Goal: Task Accomplishment & Management: Complete application form

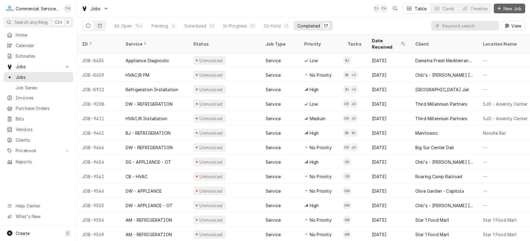
click at [503, 10] on span "New Job" at bounding box center [512, 8] width 21 height 6
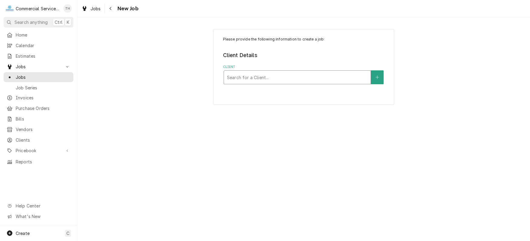
click at [276, 78] on div "Client" at bounding box center [297, 77] width 141 height 11
type input "salad"
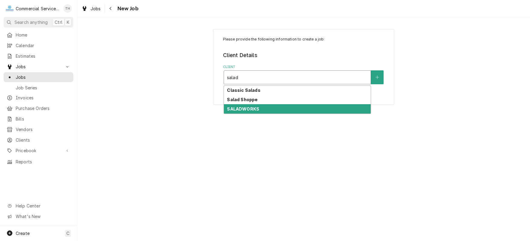
click at [278, 106] on div "SALADWORKS" at bounding box center [297, 108] width 147 height 9
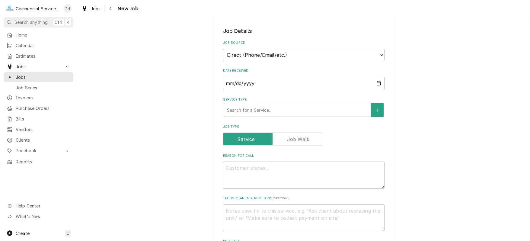
scroll to position [121, 0]
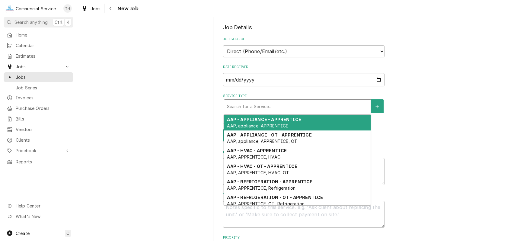
click at [294, 108] on div "Service Type" at bounding box center [297, 106] width 141 height 11
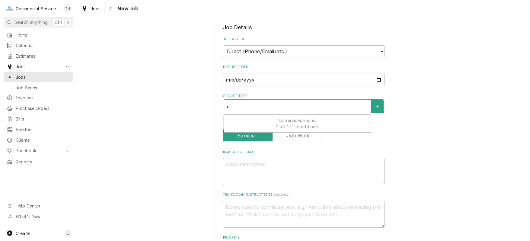
type textarea "x"
type input "c"
type textarea "x"
type input "cb"
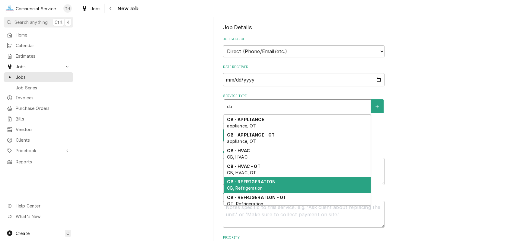
click at [278, 180] on div "CB - REFRIGERATION CB, Refrigeration" at bounding box center [297, 185] width 147 height 16
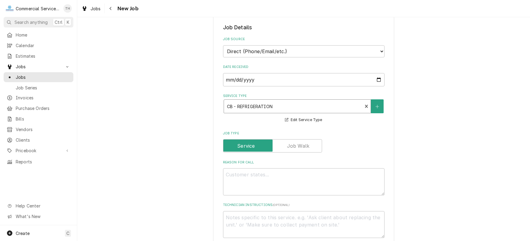
scroll to position [181, 0]
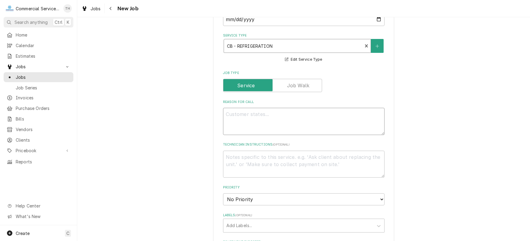
click at [236, 119] on textarea "Reason For Call" at bounding box center [303, 121] width 161 height 27
type textarea "x"
type textarea "L"
type textarea "x"
type textarea "Li"
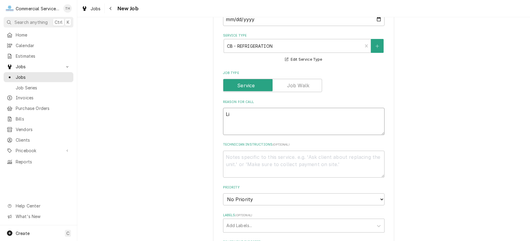
type textarea "x"
type textarea "Lin"
type textarea "x"
type textarea "Line"
type textarea "x"
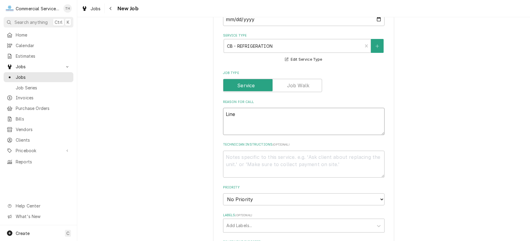
type textarea "Line"
type textarea "x"
type textarea "Line c"
type textarea "x"
type textarea "Line co"
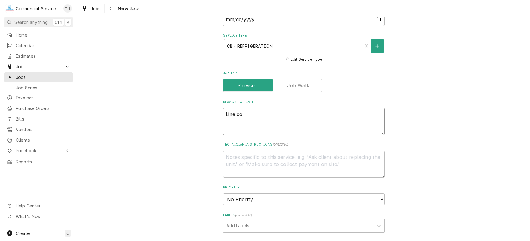
type textarea "x"
type textarea "Line coo"
type textarea "x"
type textarea "Line cool"
type textarea "x"
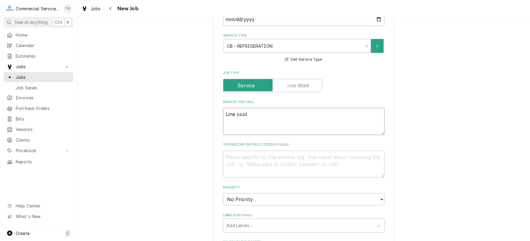
type textarea "Line coole"
type textarea "x"
type textarea "Line cooler"
type textarea "x"
type textarea "Line cooler"
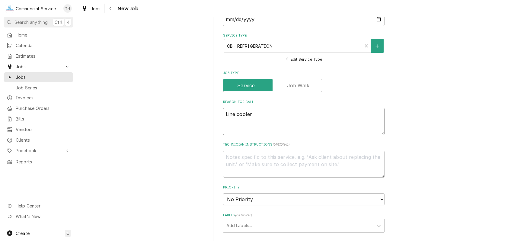
type textarea "x"
type textarea "Line cooler n"
type textarea "x"
type textarea "Line cooler no"
type textarea "x"
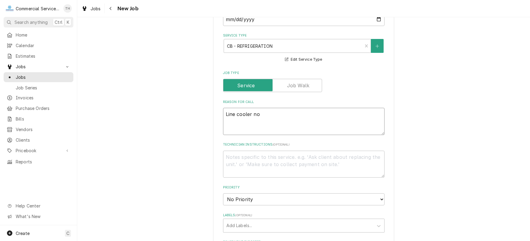
type textarea "Line cooler not"
type textarea "x"
type textarea "Line cooler not"
type textarea "x"
type textarea "Line cooler not t"
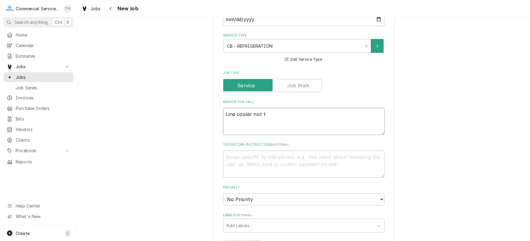
type textarea "x"
type textarea "Line cooler not tem"
type textarea "x"
type textarea "Line cooler not temp"
type textarea "x"
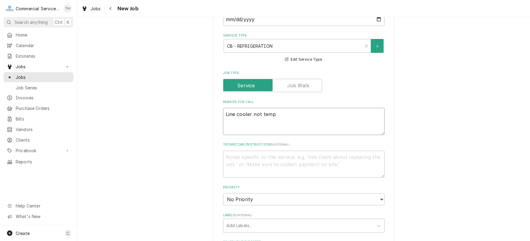
type textarea "Line cooler not tempi"
type textarea "x"
type textarea "Line cooler not tempin"
type textarea "x"
type textarea "Line cooler not temping"
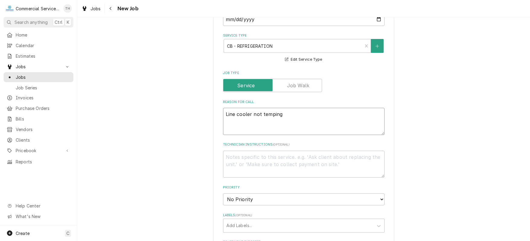
type textarea "x"
type textarea "Line cooler not temping"
type textarea "x"
type textarea "Line cooler not temping /"
type textarea "x"
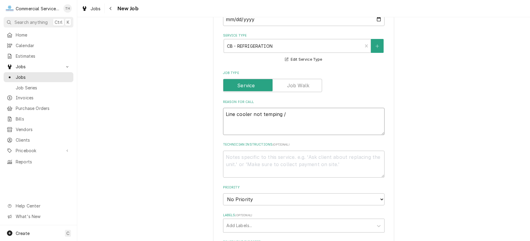
type textarea "Line cooler not temping /"
type textarea "x"
type textarea "Line cooler not temping / w"
type textarea "x"
type textarea "Line cooler not temping / wa"
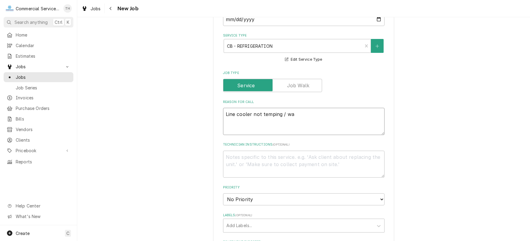
type textarea "x"
type textarea "Line cooler not temping / wal"
type textarea "x"
type textarea "Line cooler not temping / walk"
type textarea "x"
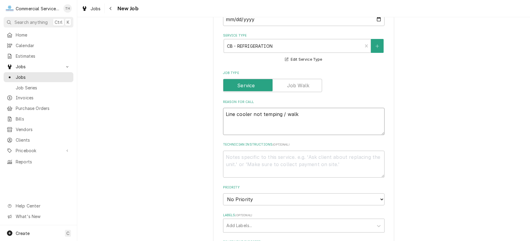
type textarea "Line cooler not temping / walk"
type textarea "x"
type textarea "Line cooler not temping / walk i"
type textarea "x"
type textarea "Line cooler not temping / walk in"
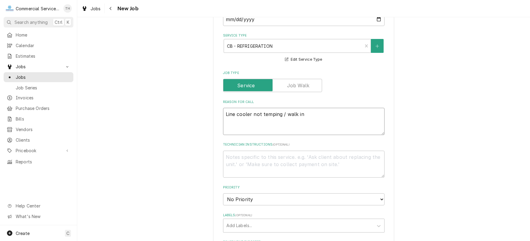
type textarea "x"
type textarea "Line cooler not temping / walk in"
type textarea "x"
type textarea "Line cooler not temping / walk in c"
type textarea "x"
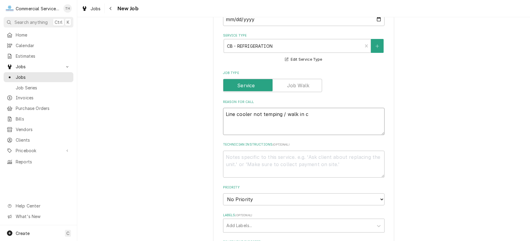
type textarea "Line cooler not temping / walk in co"
type textarea "x"
type textarea "Line cooler not temping / walk in coo"
type textarea "x"
type textarea "Line cooler not temping / walk in cool"
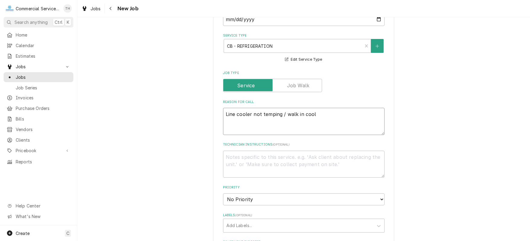
type textarea "x"
type textarea "Line cooler not temping / walk in coole"
type textarea "x"
type textarea "Line cooler not temping / walk in cooler"
type textarea "x"
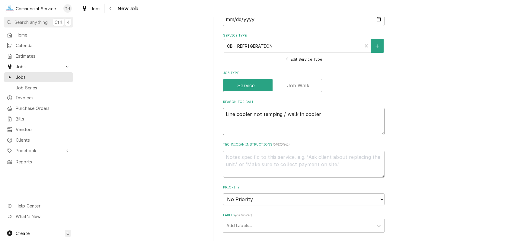
type textarea "Line cooler not temping / walk in cooler"
type textarea "x"
type textarea "Line cooler not temping / walk in cooler n"
type textarea "x"
type textarea "Line cooler not temping / walk in cooler no"
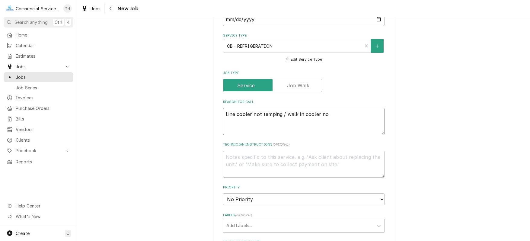
type textarea "x"
type textarea "Line cooler not temping / walk in cooler not"
type textarea "x"
type textarea "Line cooler not temping / walk in cooler not"
type textarea "x"
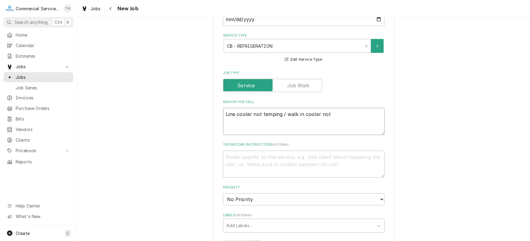
type textarea "Line cooler not temping / walk in cooler not t"
type textarea "x"
type textarea "Line cooler not temping / walk in cooler not te"
type textarea "x"
type textarea "Line cooler not temping / walk in cooler not tem"
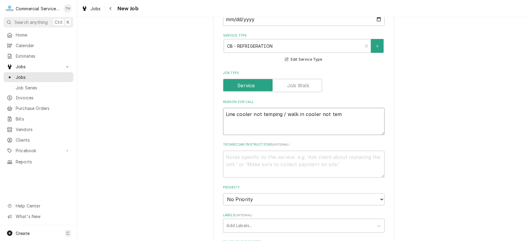
type textarea "x"
type textarea "Line cooler not temping / walk in cooler not temp"
type textarea "x"
type textarea "Line cooler not temping / walk in cooler not tempi"
type textarea "x"
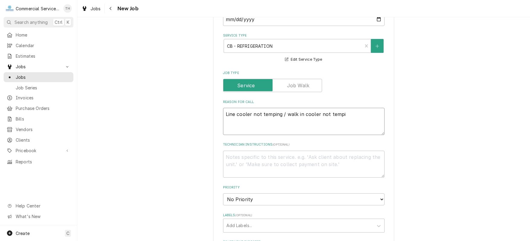
type textarea "Line cooler not temping / walk in cooler not tempin"
type textarea "x"
type textarea "Line cooler not temping / walk in cooler not temping"
type textarea "x"
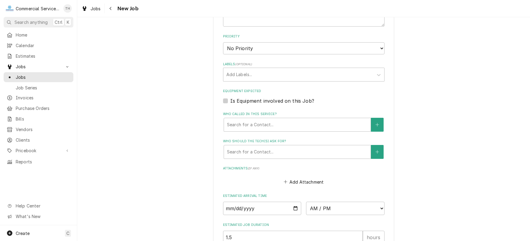
scroll to position [362, 0]
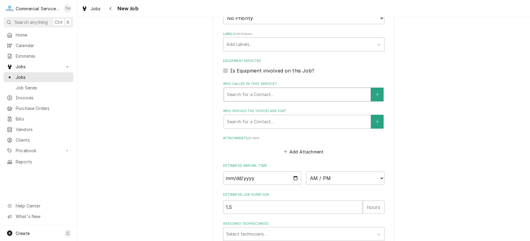
type textarea "Line cooler not temping / walk in cooler not temping"
click at [262, 96] on div "Who called in this service?" at bounding box center [297, 94] width 141 height 11
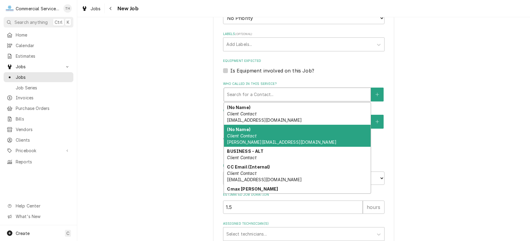
scroll to position [30, 0]
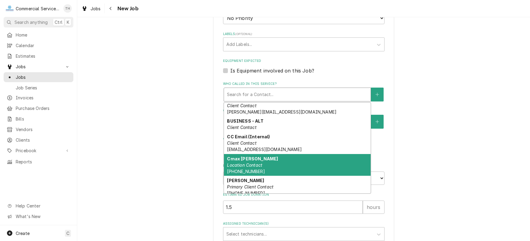
click at [270, 157] on div "Cmax Torres Location Contact (831) 524-8713" at bounding box center [297, 165] width 147 height 22
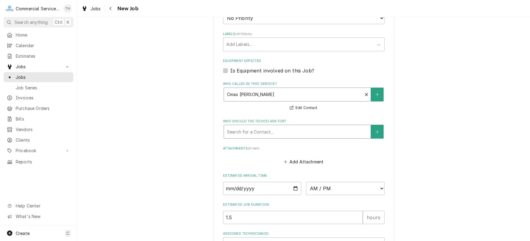
click at [281, 131] on div "Who should the tech(s) ask for?" at bounding box center [297, 131] width 141 height 11
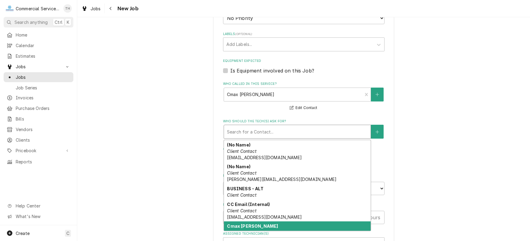
click at [276, 223] on div "Cmax Torres Location Contact (831) 524-8713" at bounding box center [297, 232] width 147 height 22
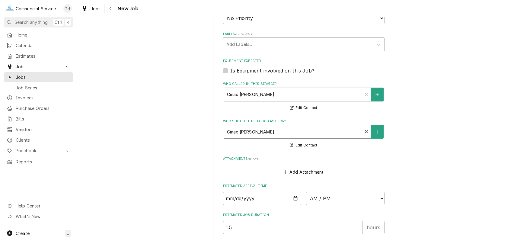
scroll to position [422, 0]
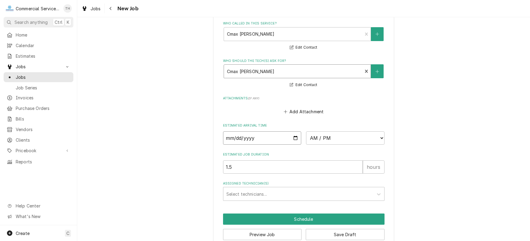
click at [292, 135] on input "Date" at bounding box center [262, 137] width 78 height 13
type textarea "x"
type input "2025-09-17"
type textarea "x"
click at [351, 137] on select "AM / PM 6:00 AM 6:15 AM 6:30 AM 6:45 AM 7:00 AM 7:15 AM 7:30 AM 7:45 AM 8:00 AM…" at bounding box center [345, 137] width 78 height 13
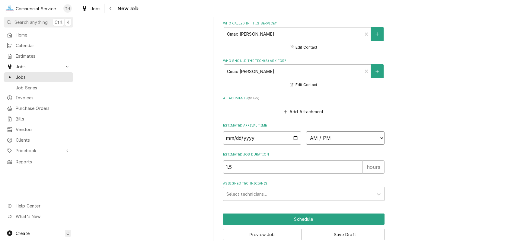
select select "10:00:00"
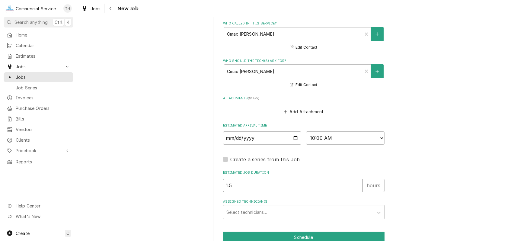
drag, startPoint x: 262, startPoint y: 183, endPoint x: 220, endPoint y: 184, distance: 42.6
type textarea "x"
type input "2"
type textarea "x"
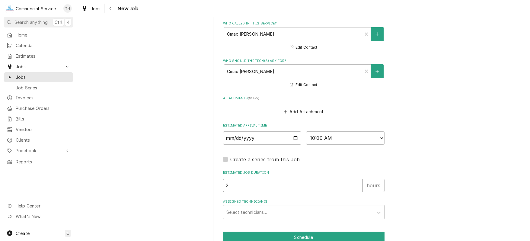
type input "2.5"
type textarea "x"
type input "2.5"
click at [305, 210] on div "Assigned Technician(s)" at bounding box center [298, 211] width 144 height 11
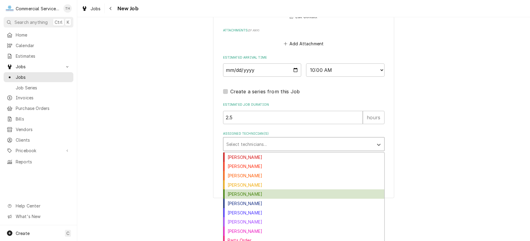
click at [269, 189] on div "Carson Bourdet" at bounding box center [303, 193] width 161 height 9
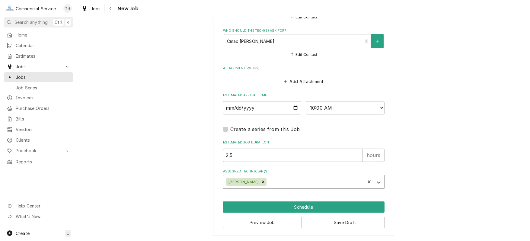
scroll to position [450, 0]
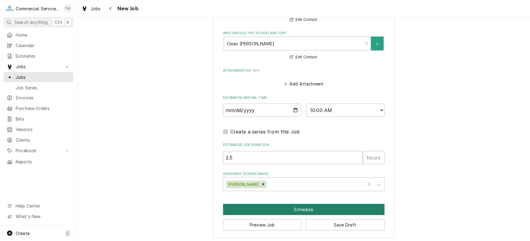
click at [274, 204] on button "Schedule" at bounding box center [303, 209] width 161 height 11
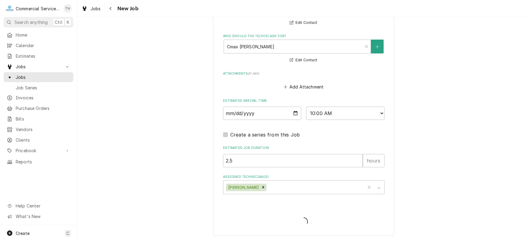
scroll to position [445, 0]
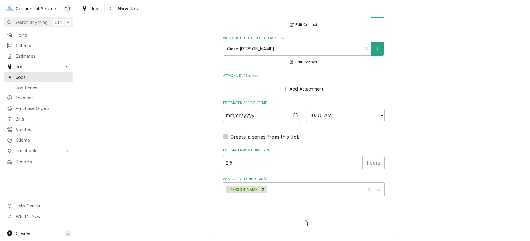
type textarea "x"
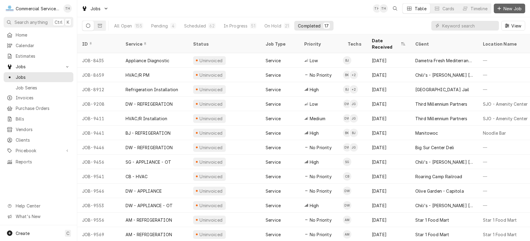
click at [509, 9] on span "New Job" at bounding box center [512, 8] width 21 height 6
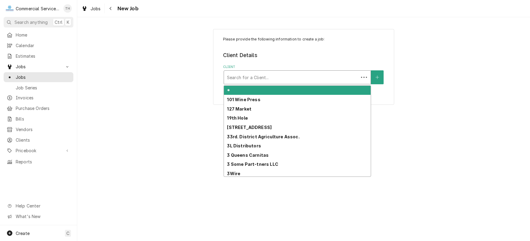
click at [262, 74] on div "Client" at bounding box center [291, 77] width 129 height 11
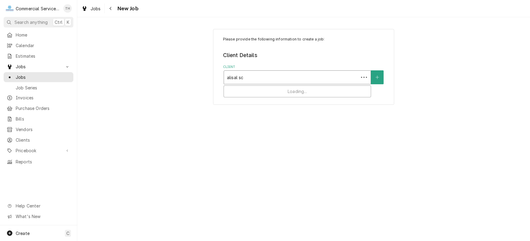
type input "alisal sch"
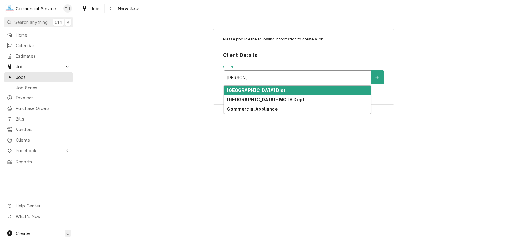
click at [281, 92] on div "Alisal School Dist." at bounding box center [297, 90] width 147 height 9
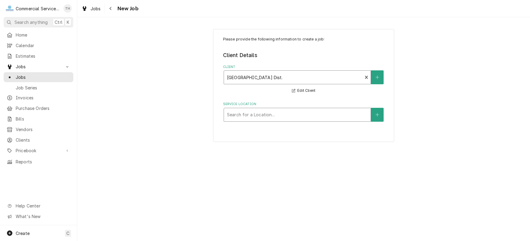
click at [266, 113] on div "Service Location" at bounding box center [297, 114] width 141 height 11
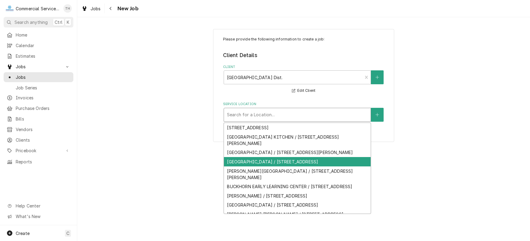
click at [272, 166] on div "ALISAL ELEMENTARY SCHOOL / 1437 Del Monte Ave, Salinas, CA 93905" at bounding box center [297, 161] width 147 height 9
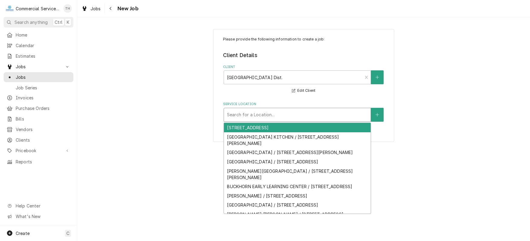
click at [301, 114] on div "Service Location" at bounding box center [297, 114] width 141 height 11
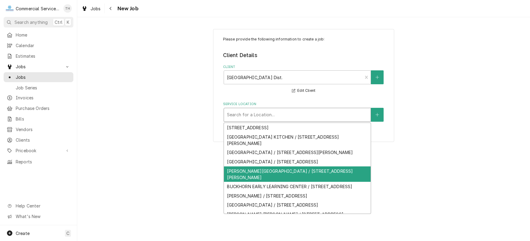
click at [271, 182] on div "BARDIN ELEMENTARY SCHOOL / 425 Bardin Rd, Salinas, CA 93905" at bounding box center [297, 174] width 147 height 16
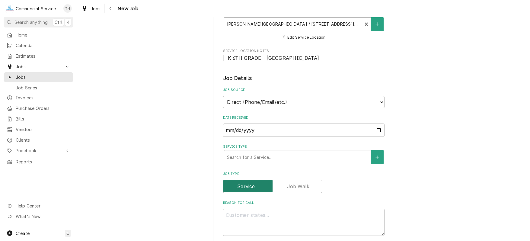
scroll to position [121, 0]
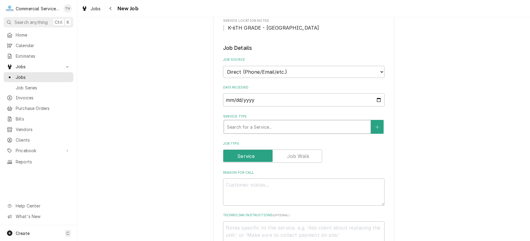
click at [261, 122] on div "Service Type" at bounding box center [297, 126] width 141 height 11
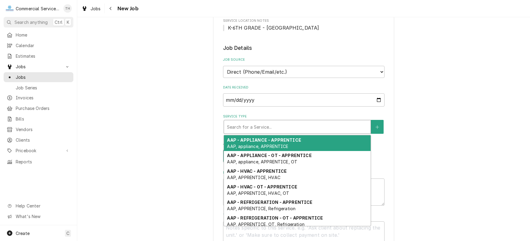
type textarea "x"
type input "am"
type textarea "x"
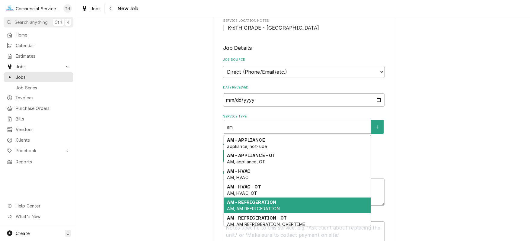
click at [260, 199] on strong "AM - REFRIGERATION" at bounding box center [251, 201] width 49 height 5
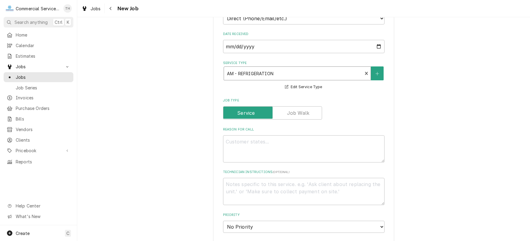
scroll to position [181, 0]
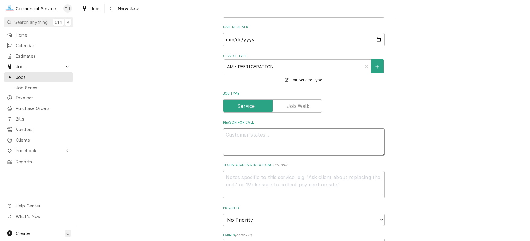
click at [251, 135] on textarea "Reason For Call" at bounding box center [303, 141] width 161 height 27
type textarea "x"
type textarea "C"
type textarea "x"
type textarea "Co"
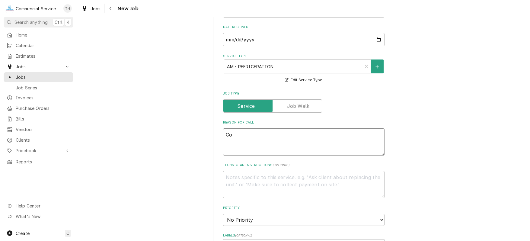
type textarea "x"
type textarea "Coo"
type textarea "x"
type textarea "Cool"
type textarea "x"
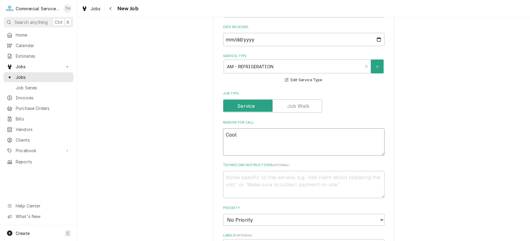
type textarea "Coole"
type textarea "x"
type textarea "Cooler"
type textarea "x"
type textarea "Cooler"
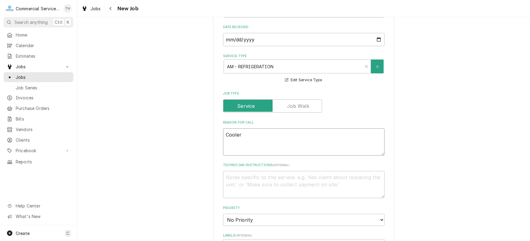
type textarea "x"
type textarea "Cooler g"
type textarea "x"
type textarea "Cooler ga"
type textarea "x"
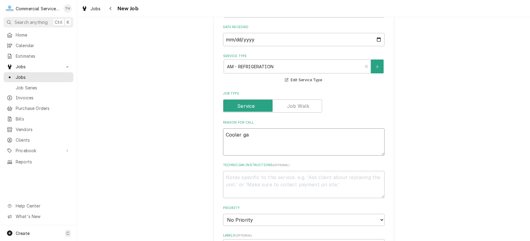
type textarea "Cooler gas"
type textarea "x"
type textarea "Cooler gask"
type textarea "x"
type textarea "Cooler gaske"
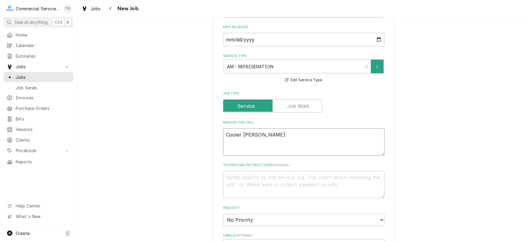
type textarea "x"
type textarea "Cooler gasket"
type textarea "x"
type textarea "Cooler gasket"
type textarea "x"
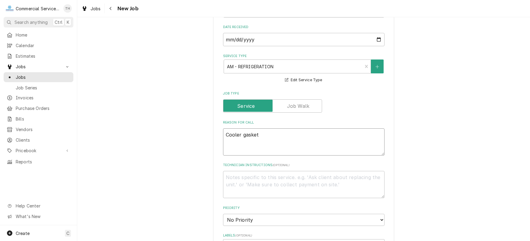
type textarea "Cooler gasket r"
type textarea "x"
type textarea "Cooler gasket re"
type textarea "x"
type textarea "Cooler gasket rep"
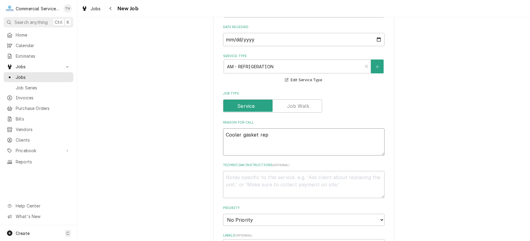
type textarea "x"
type textarea "Cooler gasket repl"
type textarea "x"
type textarea "Cooler gasket repla"
type textarea "x"
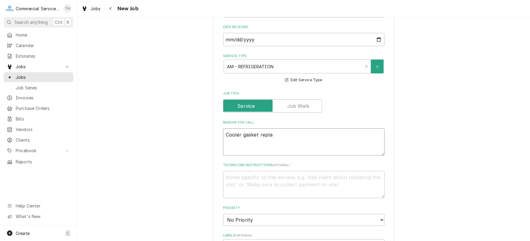
type textarea "Cooler gasket replac"
type textarea "x"
type textarea "Cooler gasket replace"
type textarea "x"
type textarea "Cooler gasket replacem"
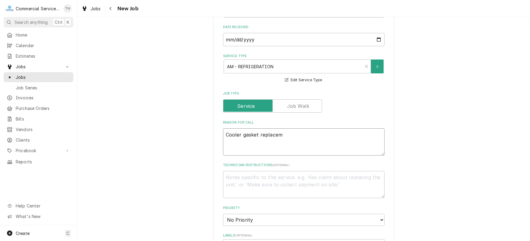
type textarea "x"
type textarea "Cooler gasket replaceme"
type textarea "x"
type textarea "Cooler gasket replacement"
type textarea "x"
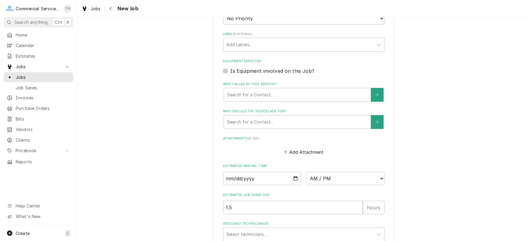
scroll to position [392, 0]
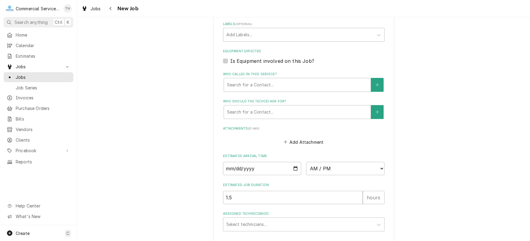
type textarea "Cooler gasket replacement"
click at [293, 167] on input "Date" at bounding box center [262, 168] width 78 height 13
type textarea "x"
type input "2025-09-17"
type textarea "x"
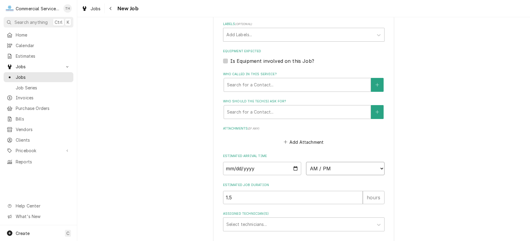
click at [335, 168] on select "AM / PM 6:00 AM 6:15 AM 6:30 AM 6:45 AM 7:00 AM 7:15 AM 7:30 AM 7:45 AM 8:00 AM…" at bounding box center [345, 168] width 78 height 13
select select "08:30:00"
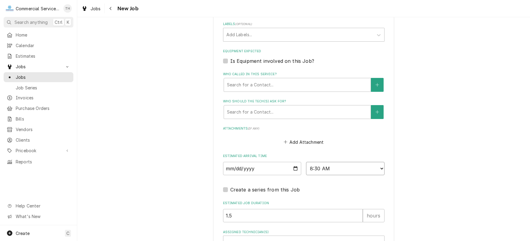
scroll to position [450, 0]
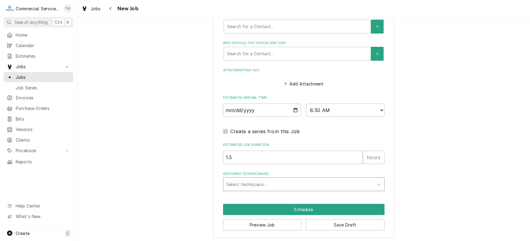
click at [272, 179] on div "Assigned Technician(s)" at bounding box center [298, 184] width 144 height 11
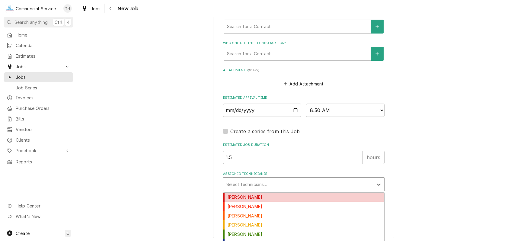
click at [272, 194] on div "[PERSON_NAME]" at bounding box center [303, 196] width 161 height 9
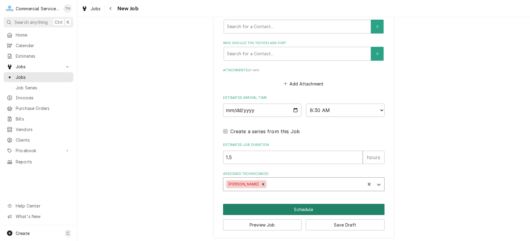
click at [276, 204] on button "Schedule" at bounding box center [303, 209] width 161 height 11
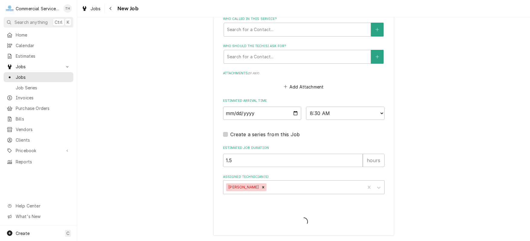
scroll to position [445, 0]
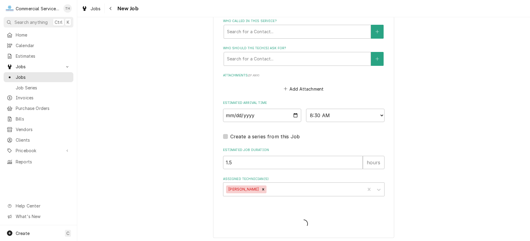
type textarea "x"
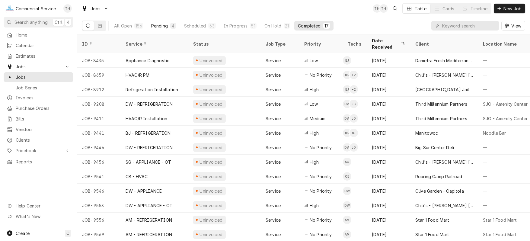
click at [161, 26] on div "Pending" at bounding box center [159, 26] width 17 height 6
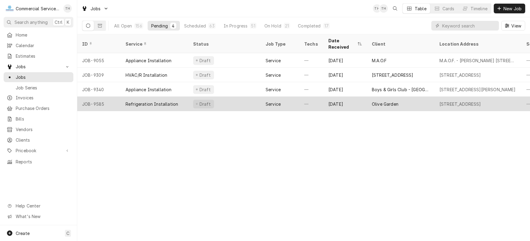
click at [367, 97] on div "Olive Garden" at bounding box center [401, 104] width 68 height 14
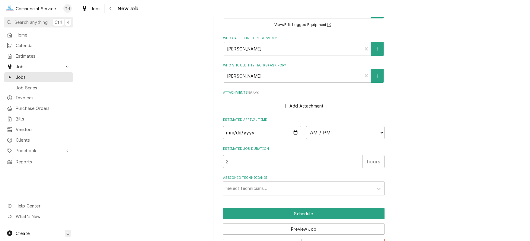
scroll to position [472, 0]
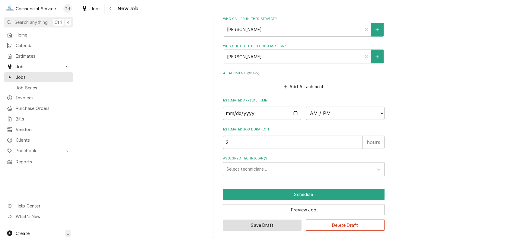
click at [258, 221] on button "Save Draft" at bounding box center [262, 224] width 79 height 11
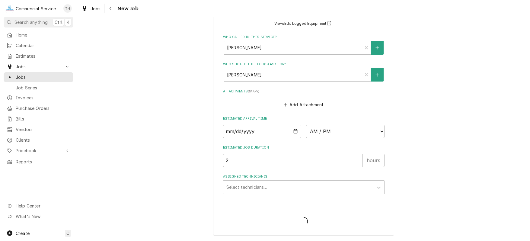
scroll to position [451, 0]
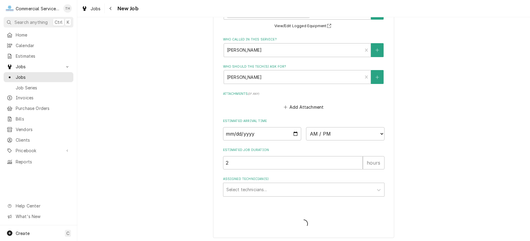
type textarea "x"
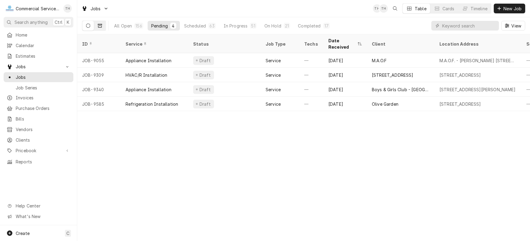
click at [98, 24] on icon "Dynamic Content Wrapper" at bounding box center [100, 26] width 4 height 4
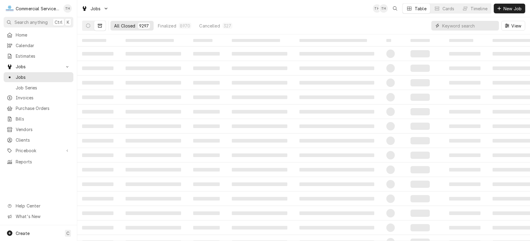
click at [467, 26] on input "Dynamic Content Wrapper" at bounding box center [469, 26] width 54 height 10
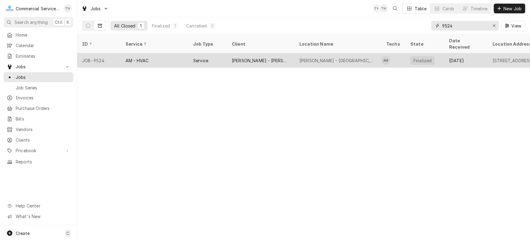
type input "9524"
click at [249, 57] on div "Foster's - N. Salinas" at bounding box center [261, 60] width 58 height 6
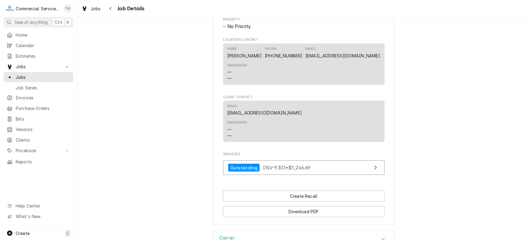
scroll to position [332, 0]
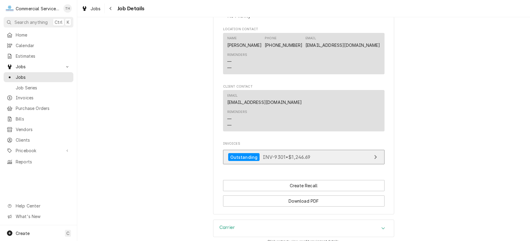
click at [294, 157] on span "INV-9301 • $1,246.69" at bounding box center [287, 157] width 48 height 6
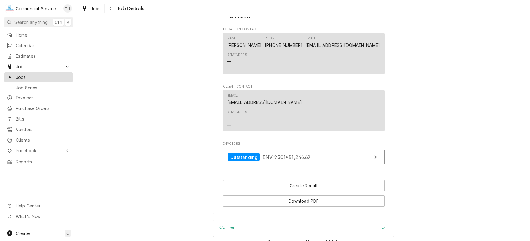
drag, startPoint x: 43, startPoint y: 74, endPoint x: 199, endPoint y: 44, distance: 158.2
click at [44, 74] on span "Jobs" at bounding box center [43, 77] width 55 height 6
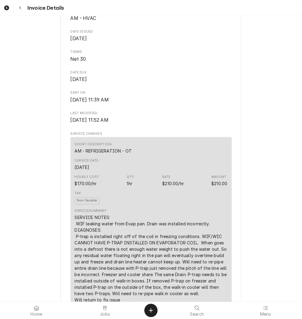
scroll to position [241, 0]
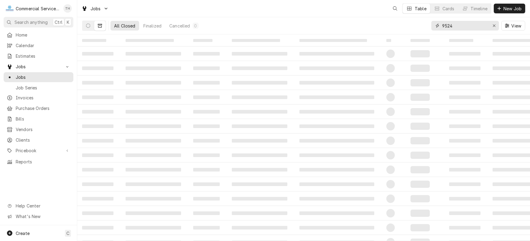
drag, startPoint x: 459, startPoint y: 23, endPoint x: 437, endPoint y: 24, distance: 22.7
click at [437, 24] on div "9524" at bounding box center [465, 26] width 68 height 10
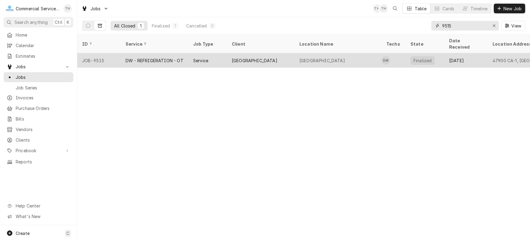
type input "9515"
click at [298, 55] on div "[GEOGRAPHIC_DATA]" at bounding box center [337, 60] width 87 height 14
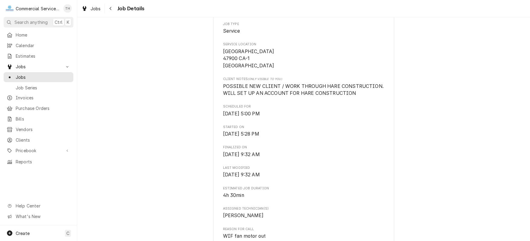
scroll to position [272, 0]
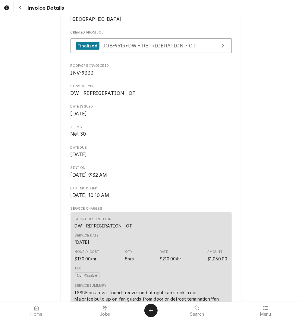
scroll to position [181, 0]
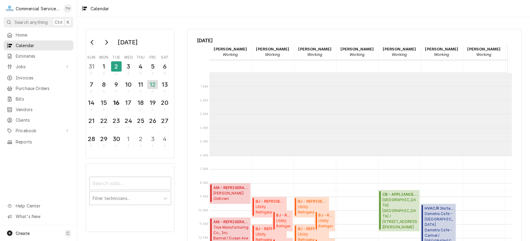
scroll to position [82, 0]
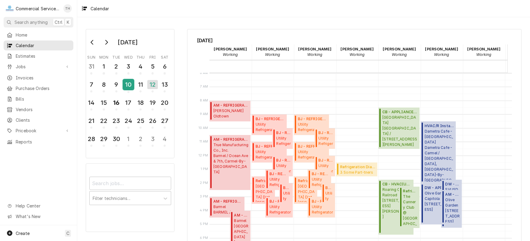
click at [129, 84] on div "10" at bounding box center [128, 84] width 11 height 10
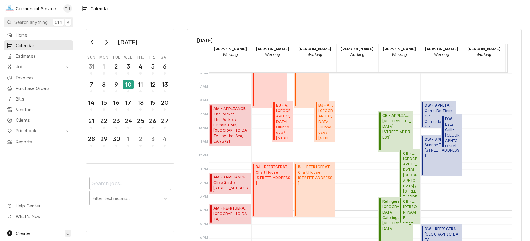
click at [453, 122] on span "Lalla Grill* Lalla Del Monte / 1400 Del Monte Center, Monterey, CA 93940" at bounding box center [452, 134] width 15 height 25
click at [141, 82] on div "11" at bounding box center [140, 84] width 11 height 10
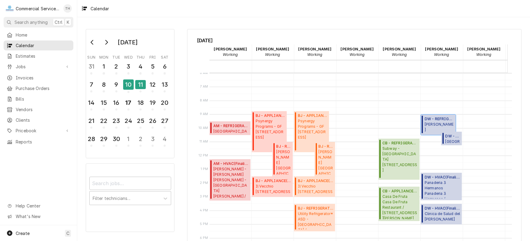
click at [440, 122] on span "Alvarado Street Brewery - Salinas 301 Main St, Salinas, CA 93901" at bounding box center [438, 127] width 29 height 11
click at [153, 89] on div "12" at bounding box center [152, 84] width 11 height 10
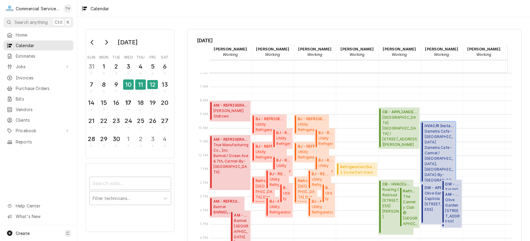
click at [429, 135] on span "Dametra Cafe - Carmel Dametra Cafe - Carmel / Ocean Ave, Carmel-By-The-Sea, CA …" at bounding box center [438, 155] width 29 height 53
click at [164, 82] on div "13" at bounding box center [164, 84] width 11 height 10
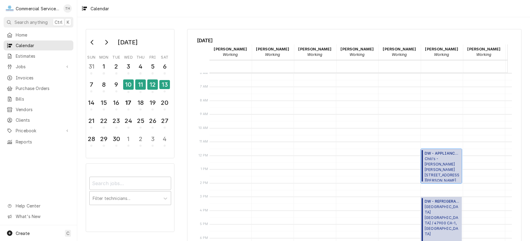
click at [454, 159] on span "Chili's - Morgan Hill 1039 Cochrane, Morgan Hill, CA 95037" at bounding box center [441, 168] width 35 height 25
click at [434, 211] on span "POST RANCH INN POST RANCH INN / 47900 CA-1, Big Sur, CA 93920" at bounding box center [441, 220] width 35 height 33
click at [105, 102] on div "15" at bounding box center [103, 102] width 11 height 10
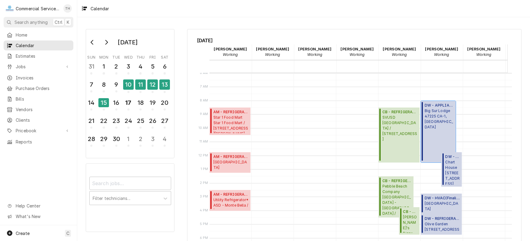
click at [430, 124] on div "DW - APPLIANCE ( Finalized ) Big Sur Lodge 47225 CA-1, Big Sur, CA 93920" at bounding box center [438, 132] width 29 height 58
click at [447, 164] on span "Chart House 444 Cannery Row, Monterey, CA 93940" at bounding box center [452, 171] width 15 height 25
click at [120, 101] on div "16" at bounding box center [116, 102] width 11 height 10
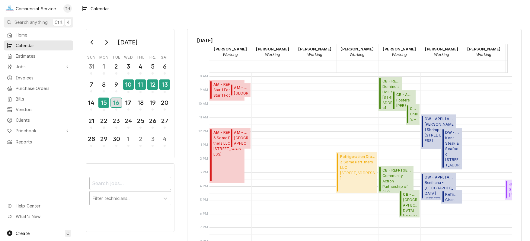
scroll to position [143, 0]
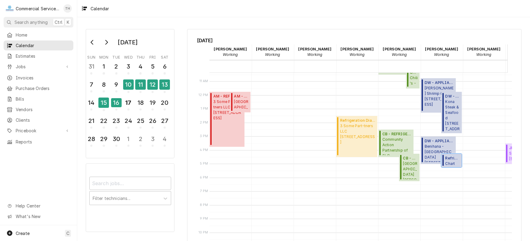
click at [449, 156] on span "Refrigeration Diagnostic ( Uninvoiced )" at bounding box center [452, 157] width 15 height 5
click at [446, 115] on span "Kona Steak & Seafood 1200 Del Monte Center, Monterey, CA 93940" at bounding box center [452, 115] width 15 height 32
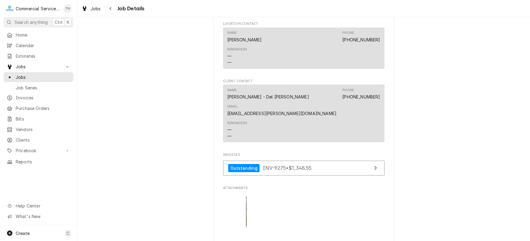
scroll to position [392, 0]
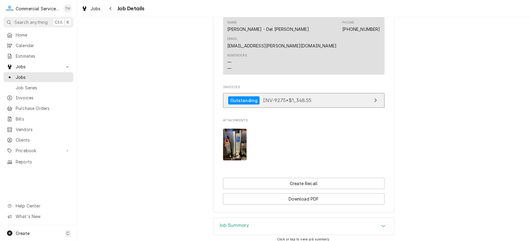
click at [313, 99] on link "Outstanding INV-9275 • $1,348.55" at bounding box center [303, 100] width 161 height 15
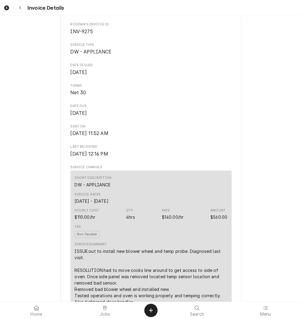
scroll to position [241, 0]
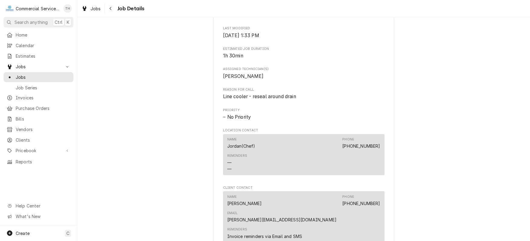
scroll to position [453, 0]
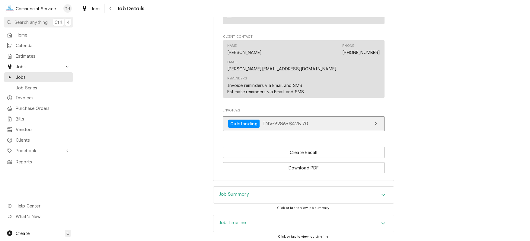
click at [362, 117] on link "Outstanding INV-9286 • $428.70" at bounding box center [303, 123] width 161 height 15
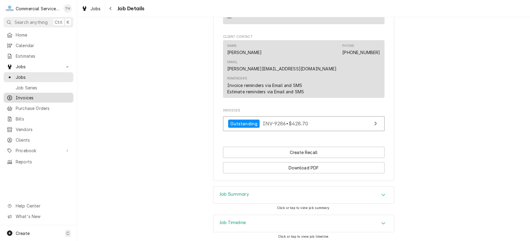
click at [29, 94] on span "Invoices" at bounding box center [43, 97] width 55 height 6
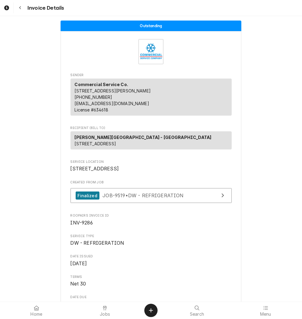
scroll to position [181, 0]
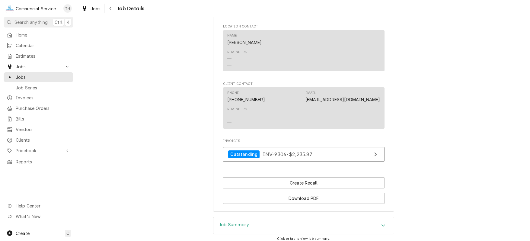
scroll to position [392, 0]
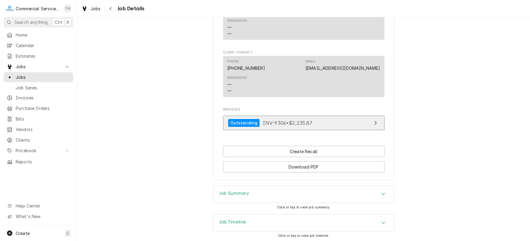
click at [336, 125] on link "Outstanding INV-9306 • $2,235.87" at bounding box center [303, 123] width 161 height 15
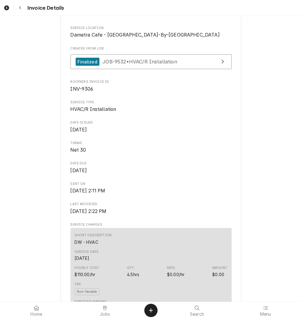
scroll to position [181, 0]
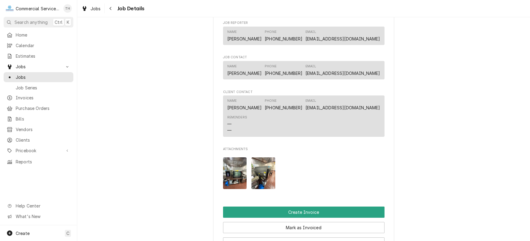
scroll to position [392, 0]
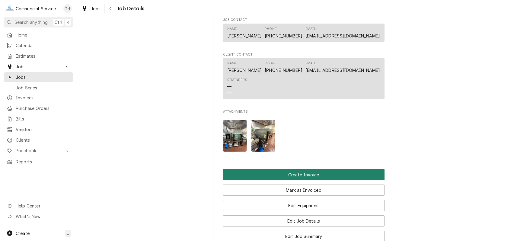
click at [311, 178] on button "Create Invoice" at bounding box center [303, 174] width 161 height 11
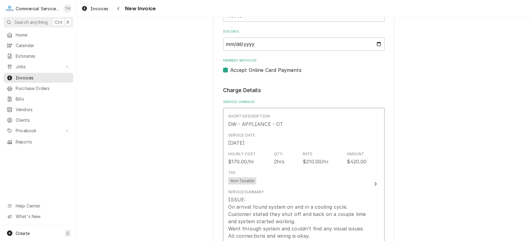
scroll to position [272, 0]
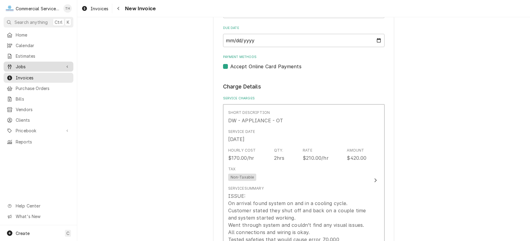
click at [37, 65] on span "Jobs" at bounding box center [39, 66] width 46 height 6
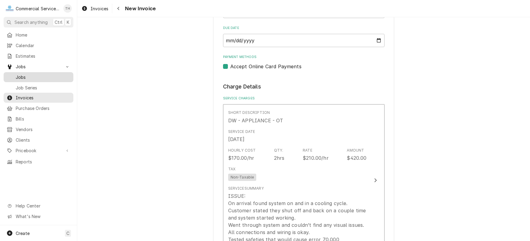
click at [36, 74] on span "Jobs" at bounding box center [43, 77] width 55 height 6
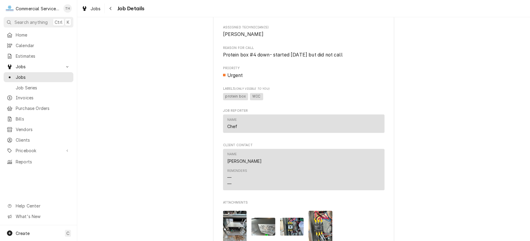
scroll to position [422, 0]
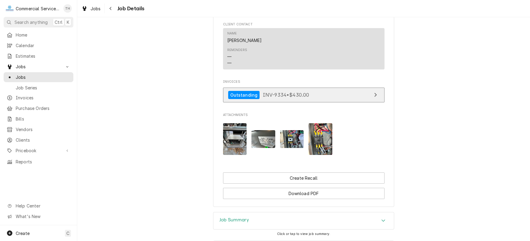
click at [322, 100] on link "Outstanding INV-9334 • $430.00" at bounding box center [303, 94] width 161 height 15
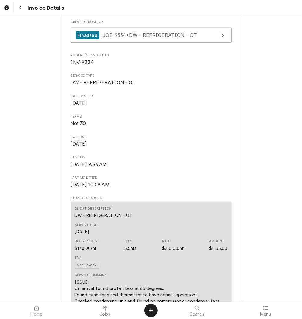
scroll to position [181, 0]
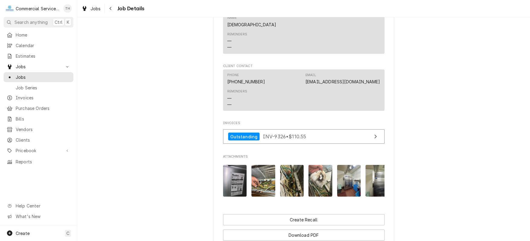
scroll to position [362, 0]
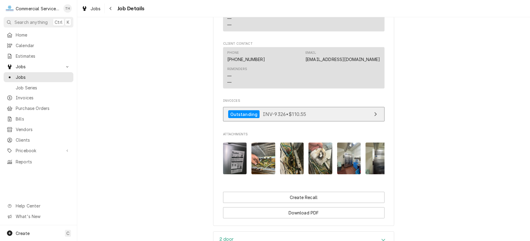
click at [318, 119] on link "Outstanding INV-9326 • $110.55" at bounding box center [303, 114] width 161 height 15
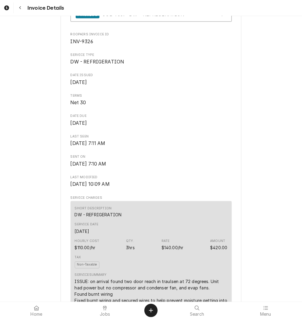
scroll to position [211, 0]
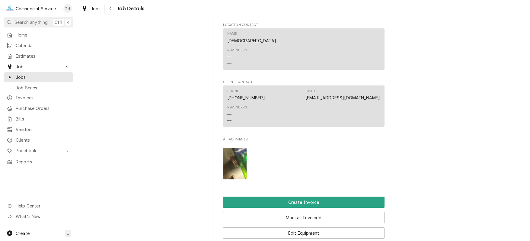
scroll to position [422, 0]
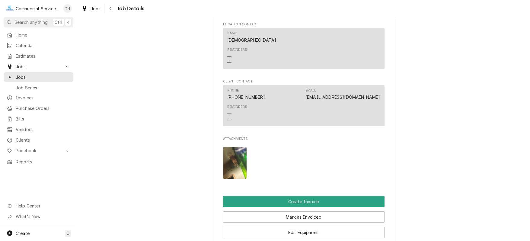
click at [226, 166] on img "Attachments" at bounding box center [235, 163] width 24 height 32
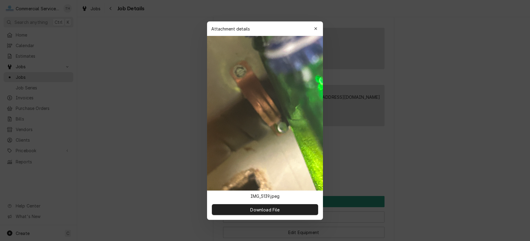
click at [443, 138] on div at bounding box center [265, 120] width 530 height 241
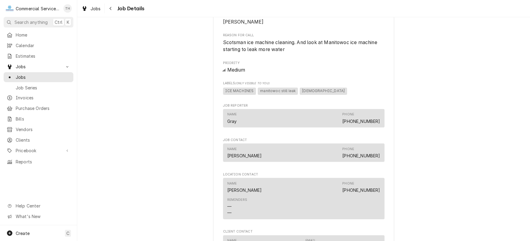
scroll to position [422, 0]
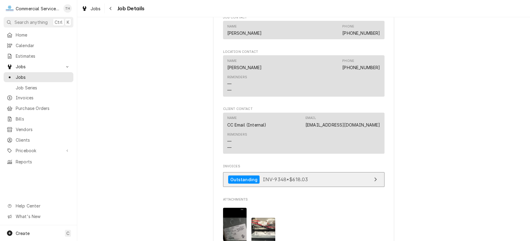
click at [331, 185] on link "Outstanding INV-9348 • $618.03" at bounding box center [303, 179] width 161 height 15
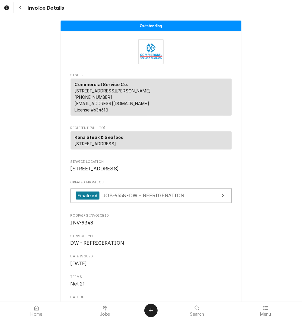
scroll to position [181, 0]
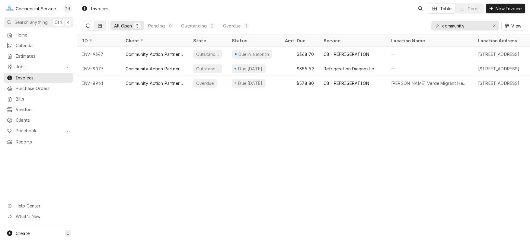
click at [101, 27] on icon "Dynamic Content Wrapper" at bounding box center [100, 26] width 4 height 4
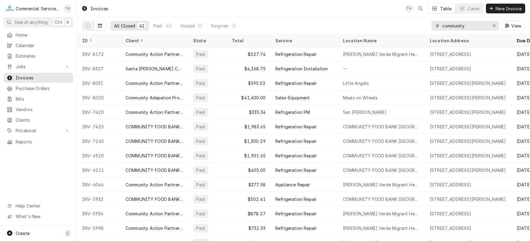
drag, startPoint x: 466, startPoint y: 25, endPoint x: 337, endPoint y: 16, distance: 129.8
click at [436, 27] on div "community" at bounding box center [465, 26] width 68 height 10
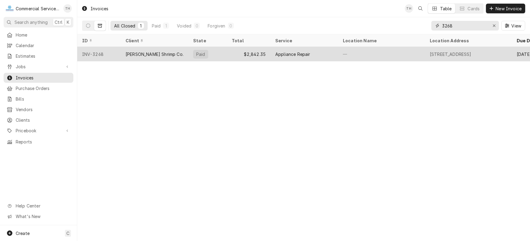
type input "3268"
click at [304, 49] on div "Appliance Repair" at bounding box center [304, 54] width 68 height 14
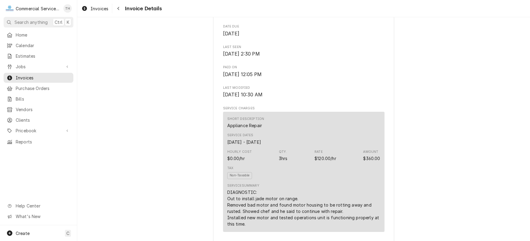
scroll to position [241, 0]
